Goal: Information Seeking & Learning: Find specific fact

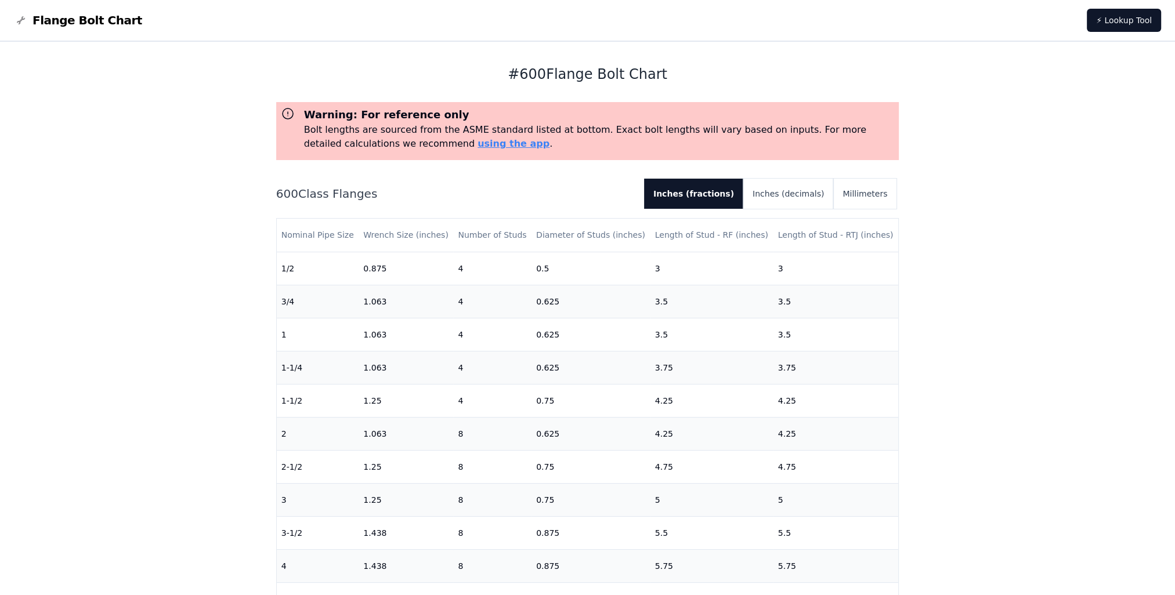
scroll to position [320, 0]
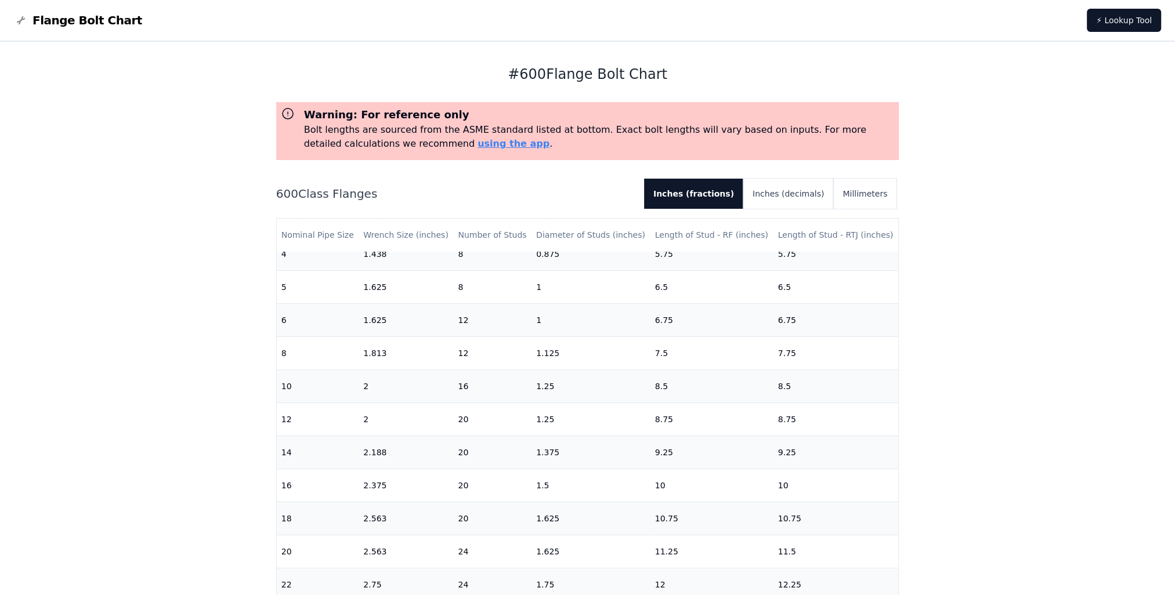
click at [1002, 479] on div "# 600 Flange Bolt Chart Warning: For reference only Bolt lengths are sourced fr…" at bounding box center [587, 488] width 1175 height 893
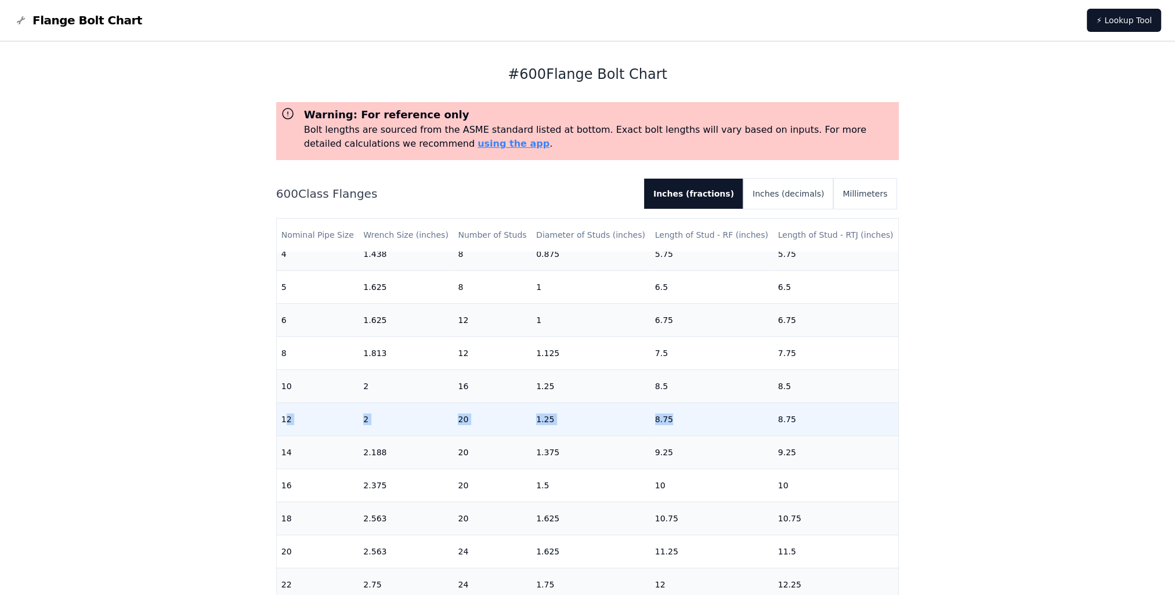
drag, startPoint x: 284, startPoint y: 412, endPoint x: 689, endPoint y: 400, distance: 404.7
click at [689, 403] on tr "12 2 20 1.25 8.75 8.75" at bounding box center [588, 419] width 622 height 33
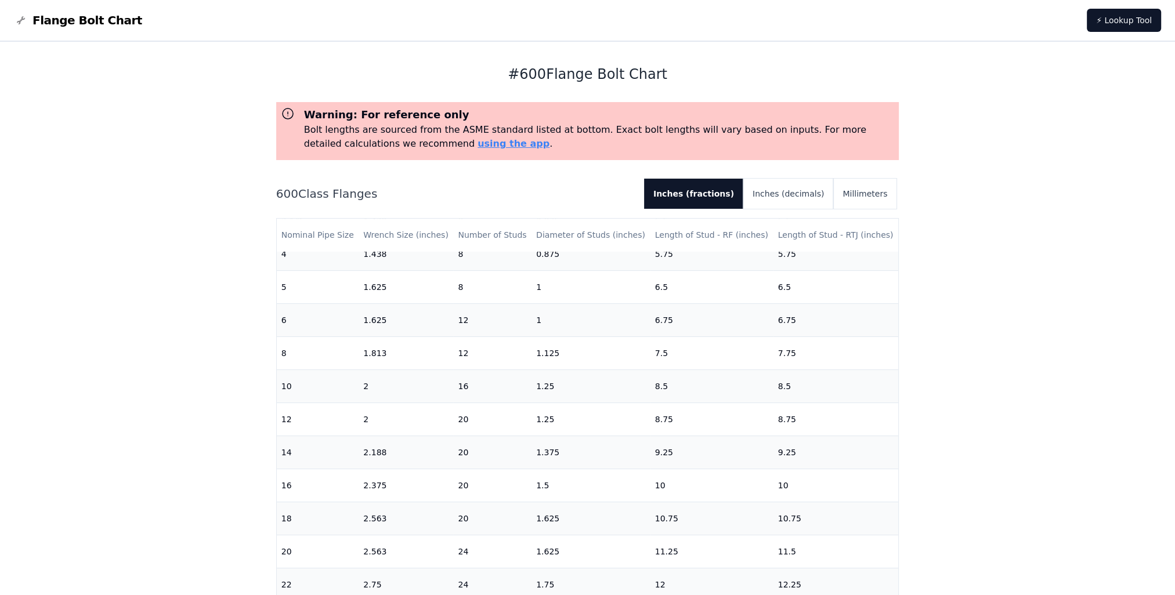
click at [985, 385] on div "# 600 Flange Bolt Chart Warning: For reference only Bolt lengths are sourced fr…" at bounding box center [587, 488] width 1175 height 893
drag, startPoint x: 252, startPoint y: 215, endPoint x: 901, endPoint y: 409, distance: 676.5
click at [901, 409] on div "# 600 Flange Bolt Chart Warning: For reference only Bolt lengths are sourced fr…" at bounding box center [587, 488] width 1175 height 893
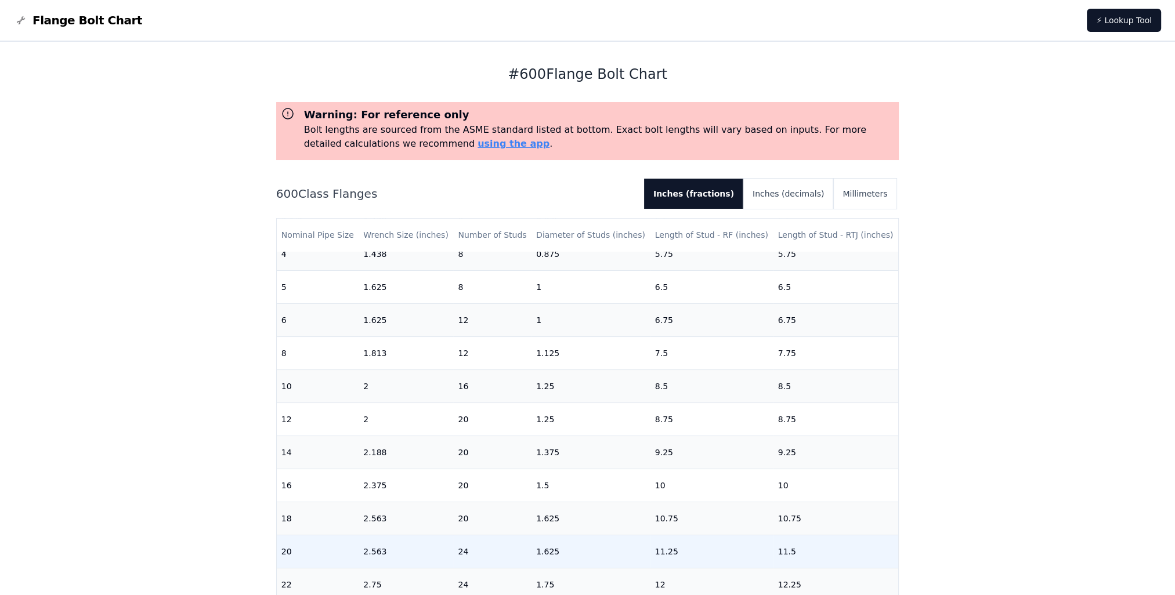
drag, startPoint x: 901, startPoint y: 409, endPoint x: 887, endPoint y: 547, distance: 138.8
click at [1059, 435] on div "# 600 Flange Bolt Chart Warning: For reference only Bolt lengths are sourced fr…" at bounding box center [587, 488] width 1175 height 893
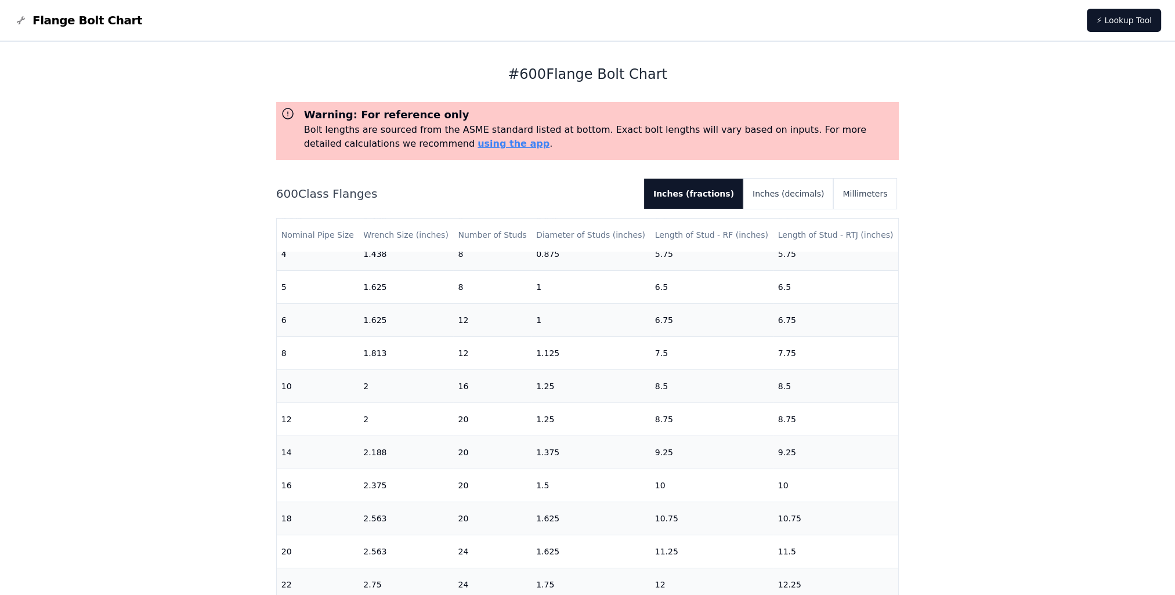
click at [1048, 421] on div "# 600 Flange Bolt Chart Warning: For reference only Bolt lengths are sourced fr…" at bounding box center [587, 488] width 1175 height 893
click at [1032, 404] on div "# 600 Flange Bolt Chart Warning: For reference only Bolt lengths are sourced fr…" at bounding box center [587, 488] width 1175 height 893
click at [1010, 387] on div "# 600 Flange Bolt Chart Warning: For reference only Bolt lengths are sourced fr…" at bounding box center [587, 488] width 1175 height 893
click at [562, 304] on td "1" at bounding box center [591, 320] width 119 height 33
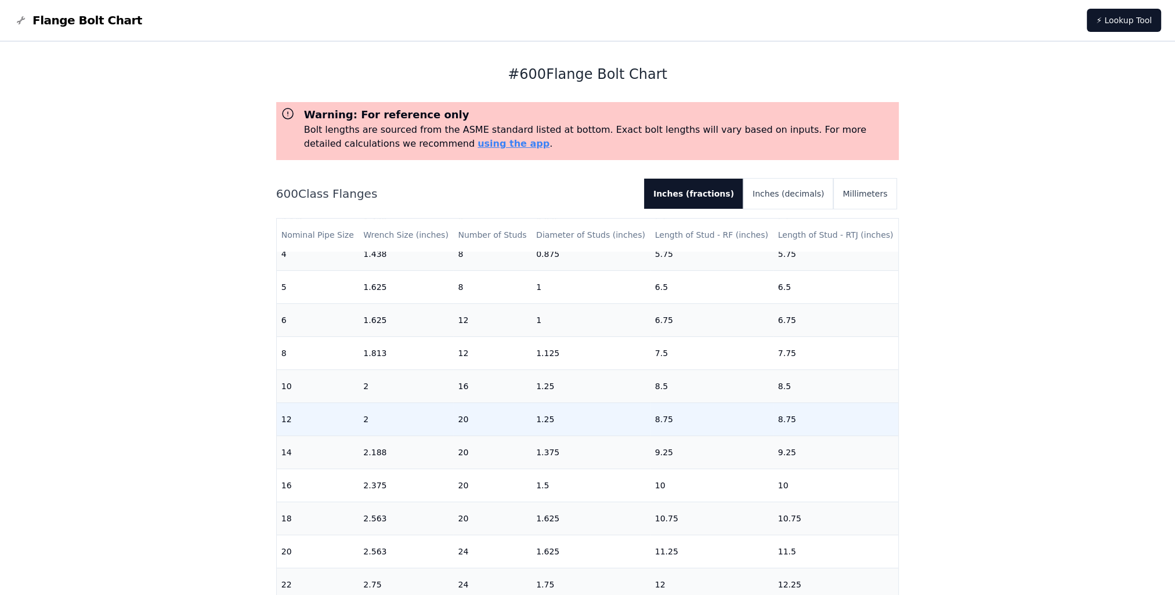
click at [565, 413] on td "1.25" at bounding box center [591, 419] width 119 height 33
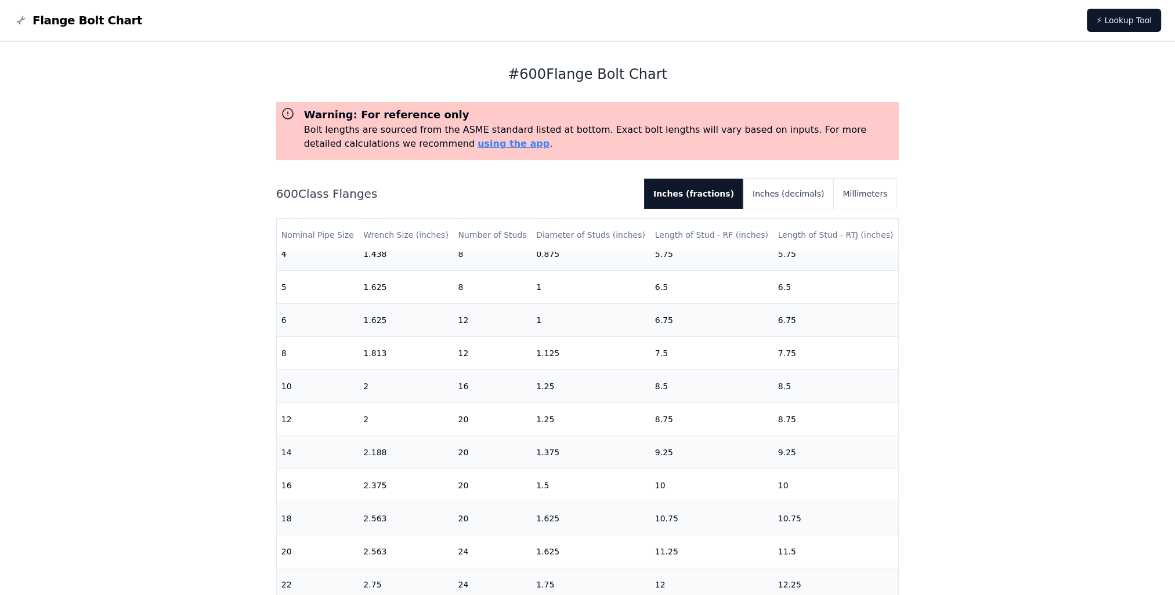
click at [953, 349] on div "# 600 Flange Bolt Chart Warning: For reference only Bolt lengths are sourced fr…" at bounding box center [587, 488] width 1175 height 893
